Goal: Task Accomplishment & Management: Manage account settings

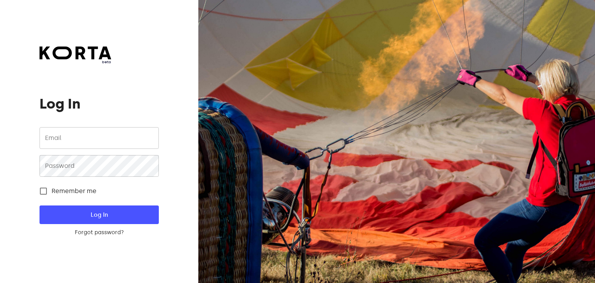
click at [103, 136] on input "email" at bounding box center [98, 138] width 119 height 22
type input "[EMAIL_ADDRESS][DOMAIN_NAME]"
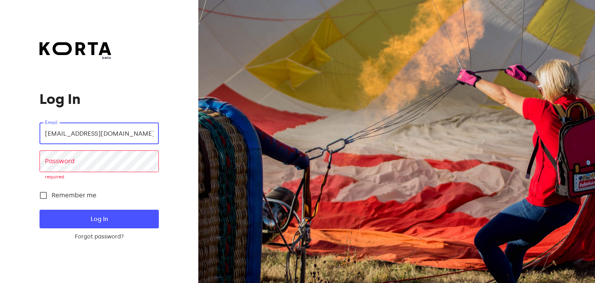
click at [135, 135] on input "[EMAIL_ADDRESS][DOMAIN_NAME]" at bounding box center [98, 133] width 119 height 22
drag, startPoint x: 152, startPoint y: 137, endPoint x: 0, endPoint y: 129, distance: 152.4
click at [0, 129] on div "beta Log In Email [EMAIL_ADDRESS][DOMAIN_NAME] Email Password Password required…" at bounding box center [99, 141] width 198 height 283
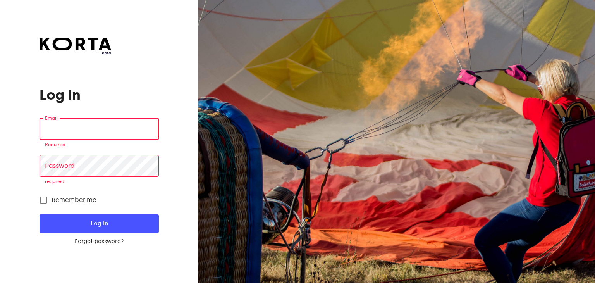
click at [87, 124] on input "email" at bounding box center [98, 129] width 119 height 22
type input "[EMAIL_ADDRESS][DOMAIN_NAME]"
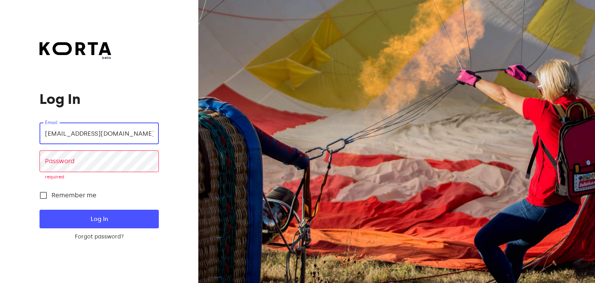
drag, startPoint x: 148, startPoint y: 137, endPoint x: 0, endPoint y: 122, distance: 148.3
click at [0, 122] on div "beta Log In Email [EMAIL_ADDRESS][DOMAIN_NAME] Email Password Password required…" at bounding box center [99, 141] width 198 height 283
